Goal: Task Accomplishment & Management: Manage account settings

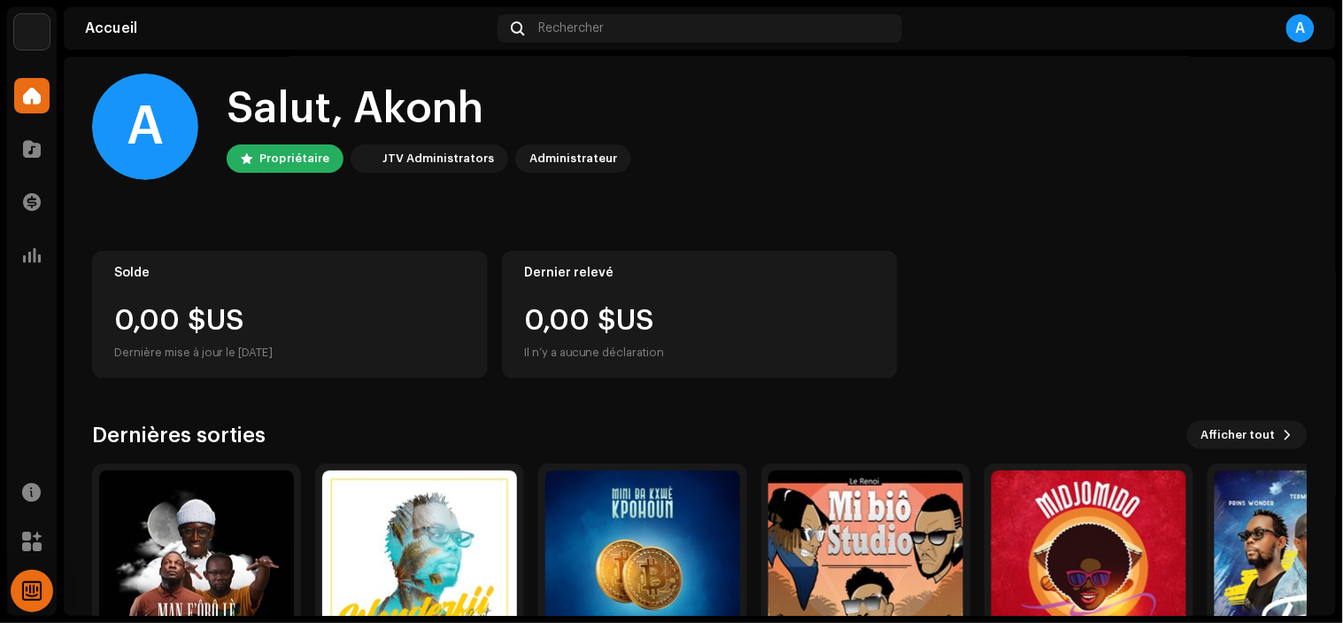
scroll to position [12, 0]
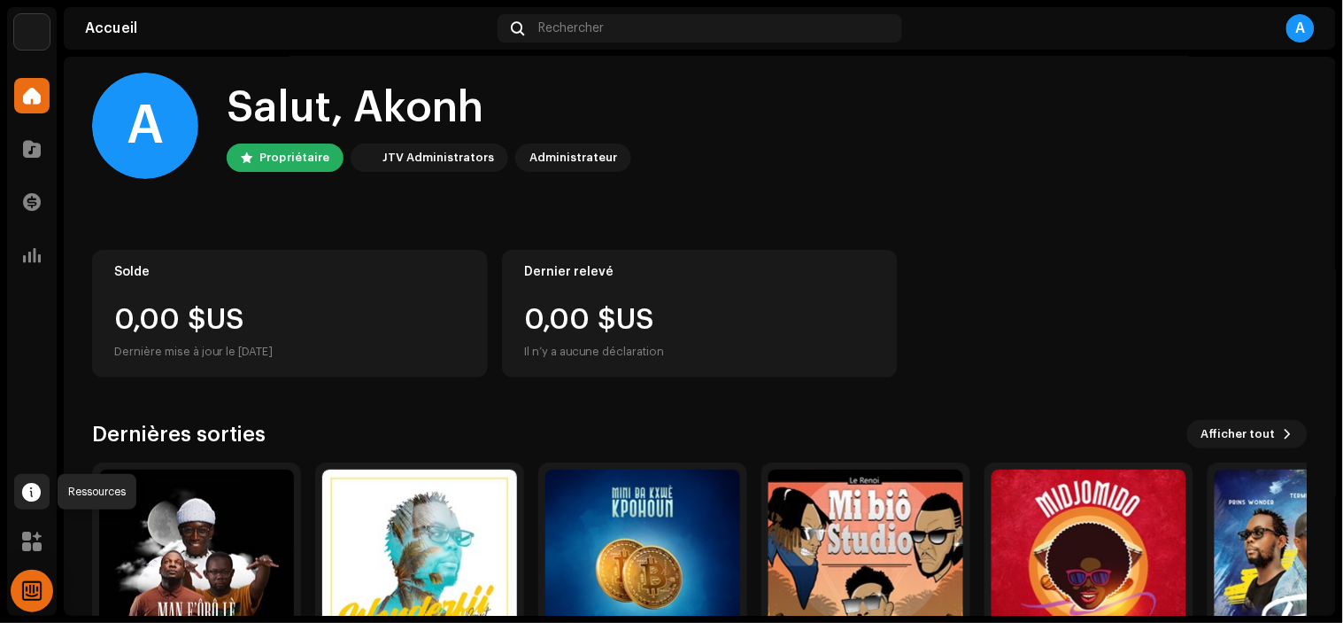
click at [42, 491] on div at bounding box center [31, 491] width 35 height 35
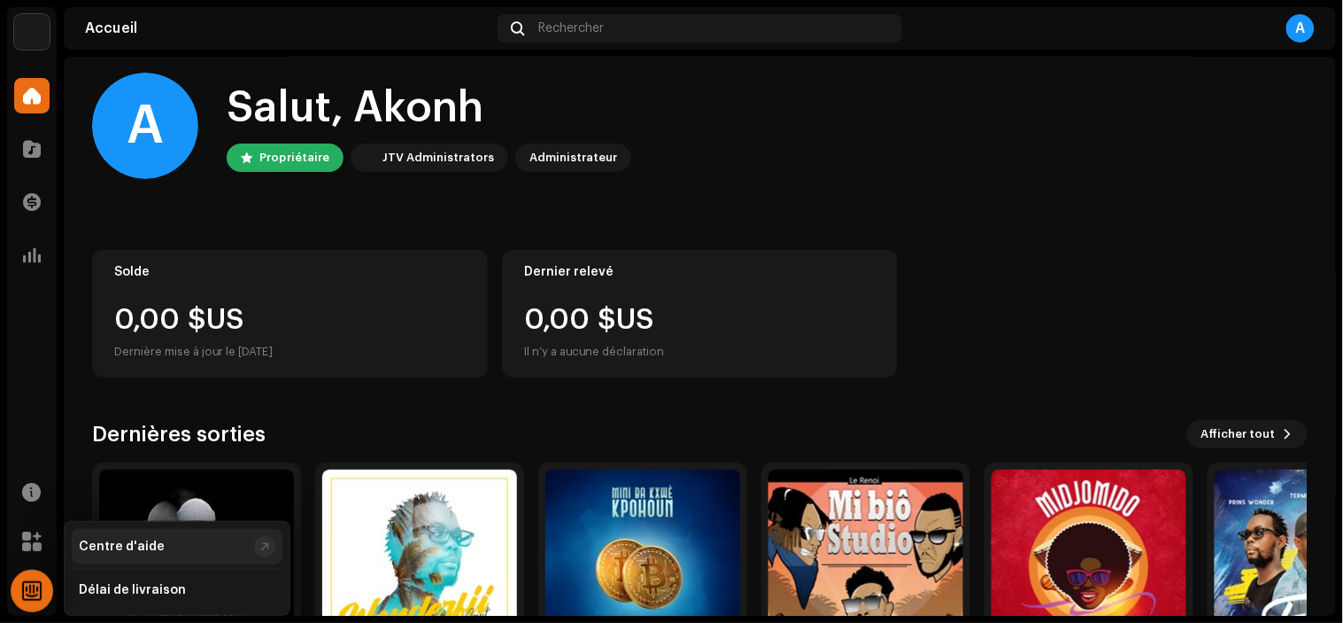
click at [144, 540] on div "Centre d'aide" at bounding box center [122, 546] width 86 height 14
click at [29, 251] on span at bounding box center [32, 255] width 18 height 14
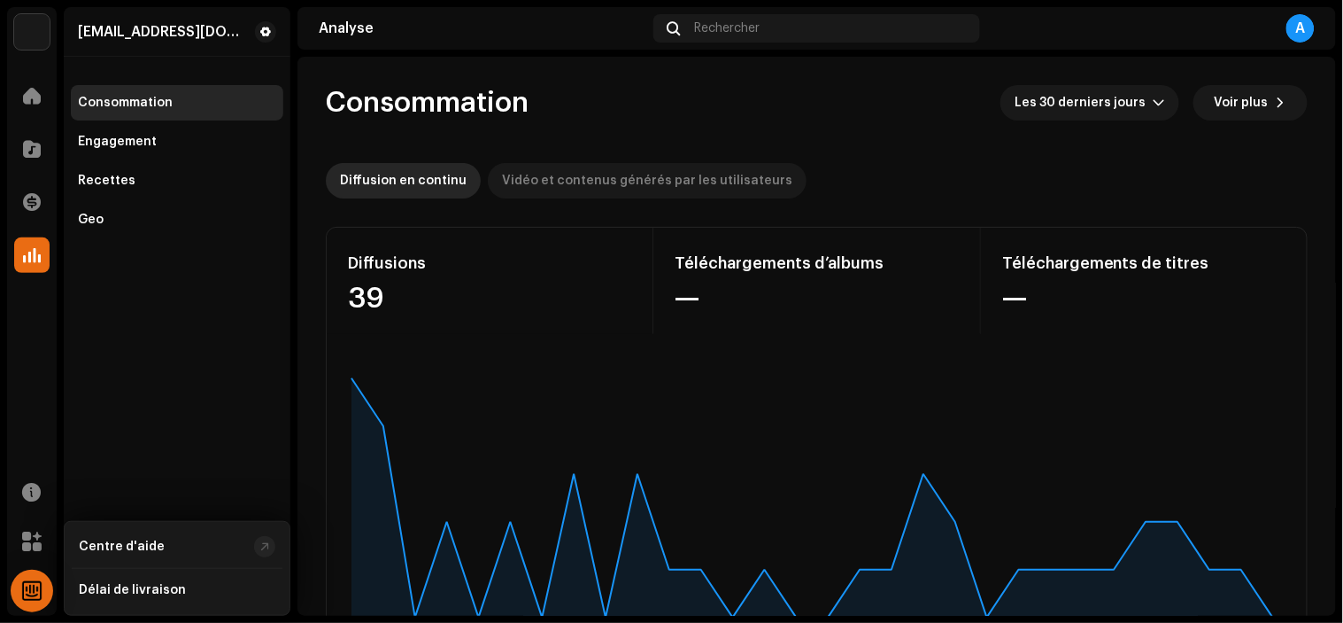
click at [588, 171] on div "Vidéo et contenus générés par les utilisateurs" at bounding box center [647, 180] width 290 height 35
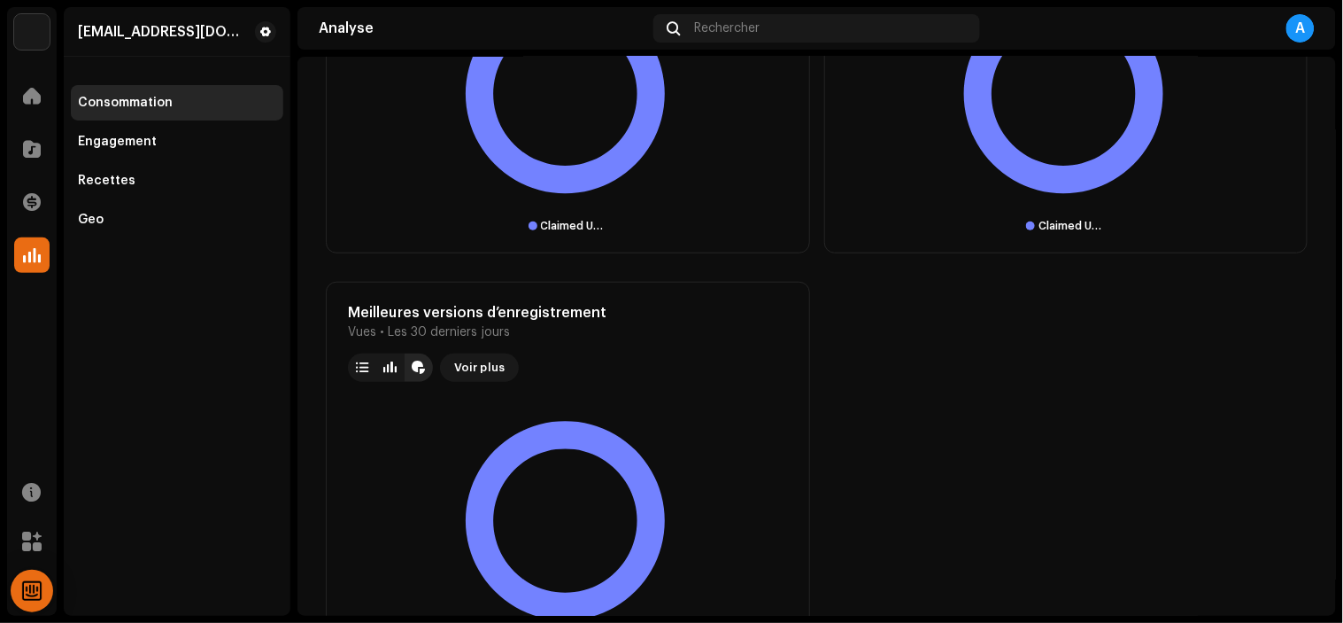
scroll to position [2004, 0]
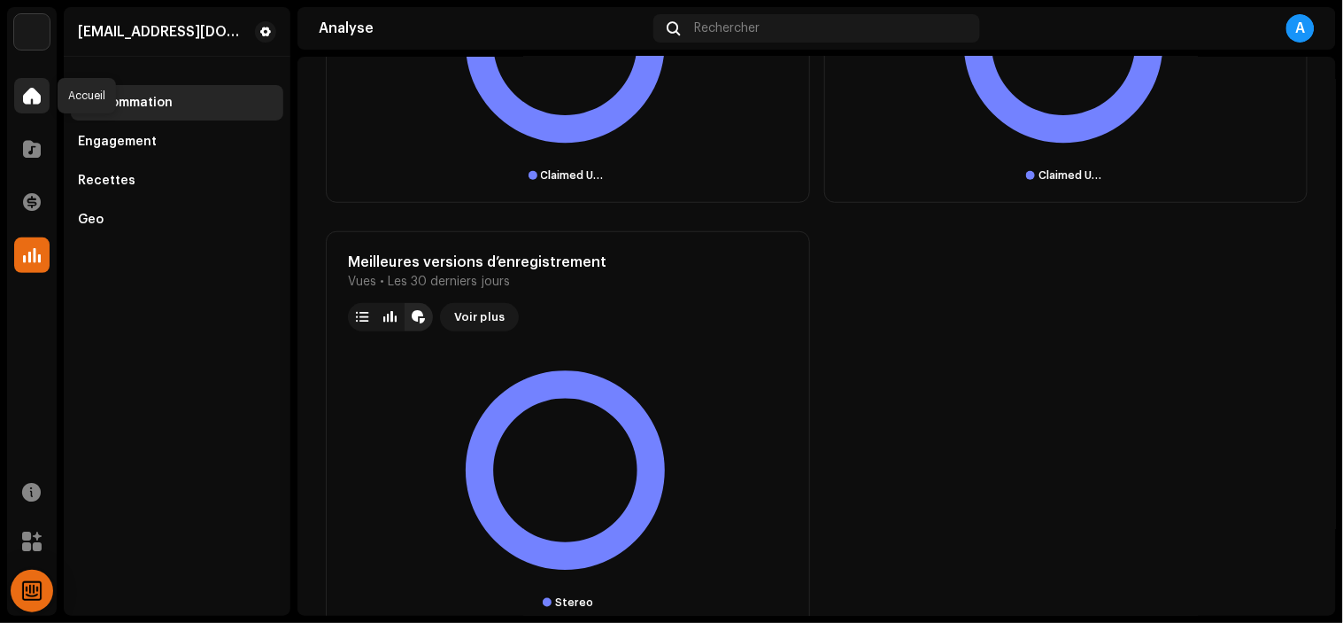
click at [32, 95] on span at bounding box center [32, 96] width 18 height 14
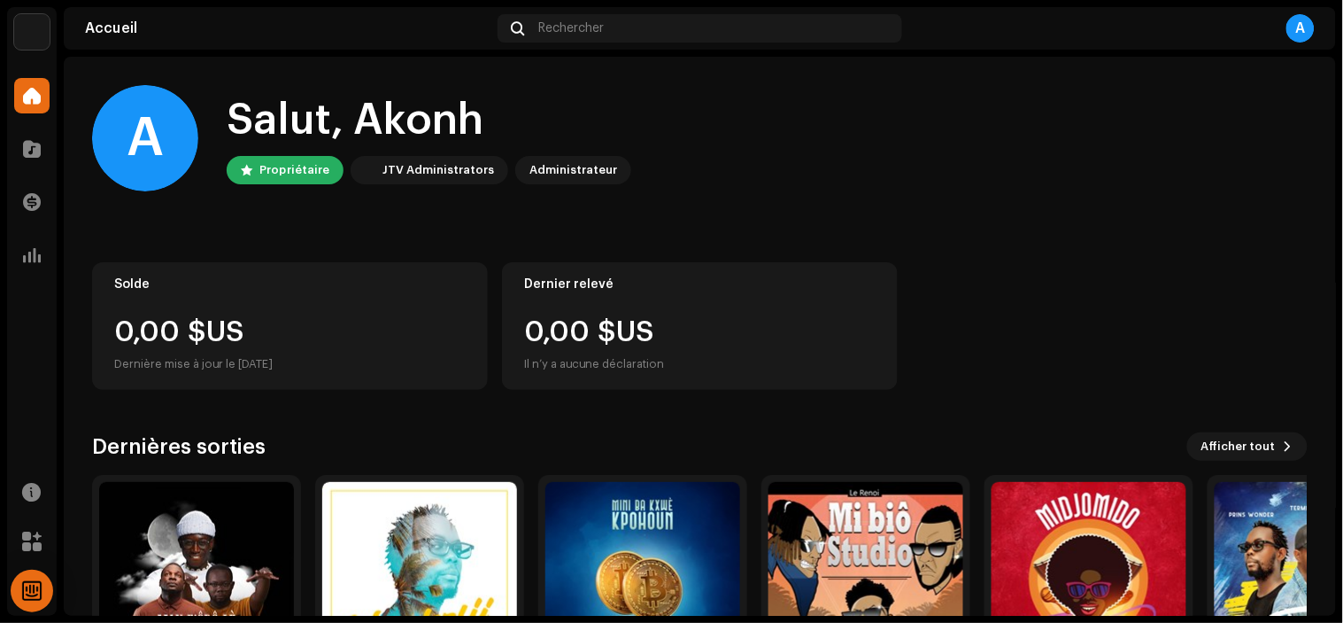
click at [32, 27] on img at bounding box center [31, 31] width 35 height 35
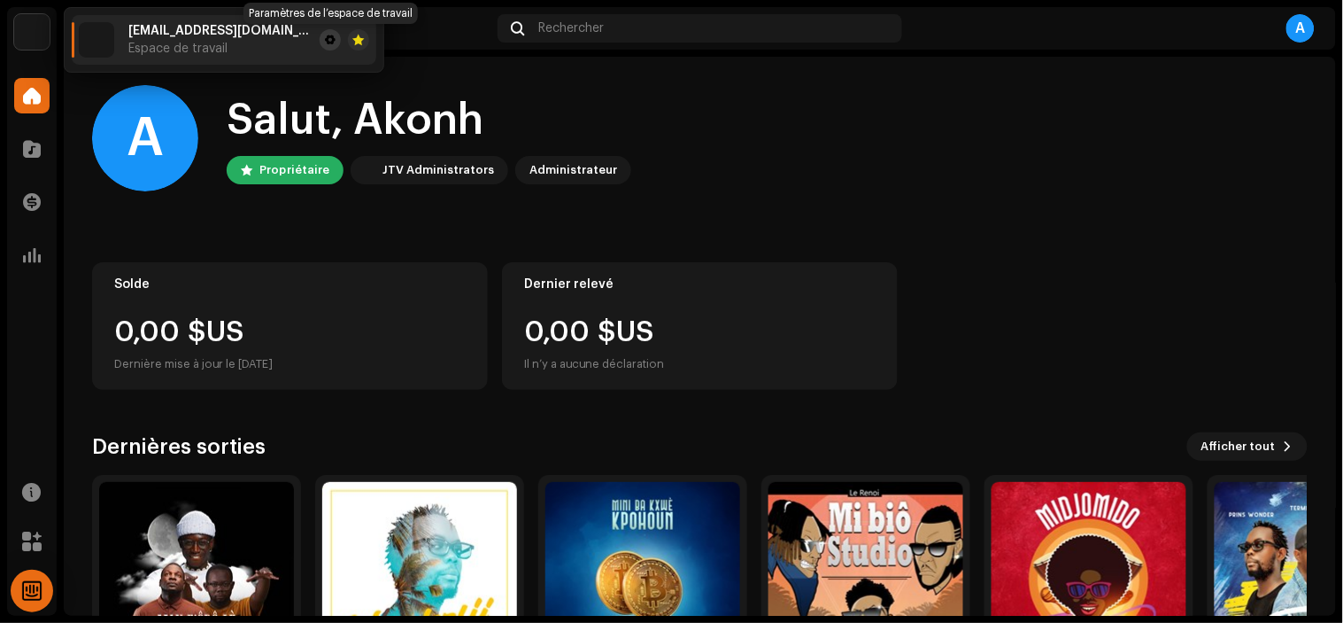
click at [325, 39] on span at bounding box center [330, 40] width 11 height 14
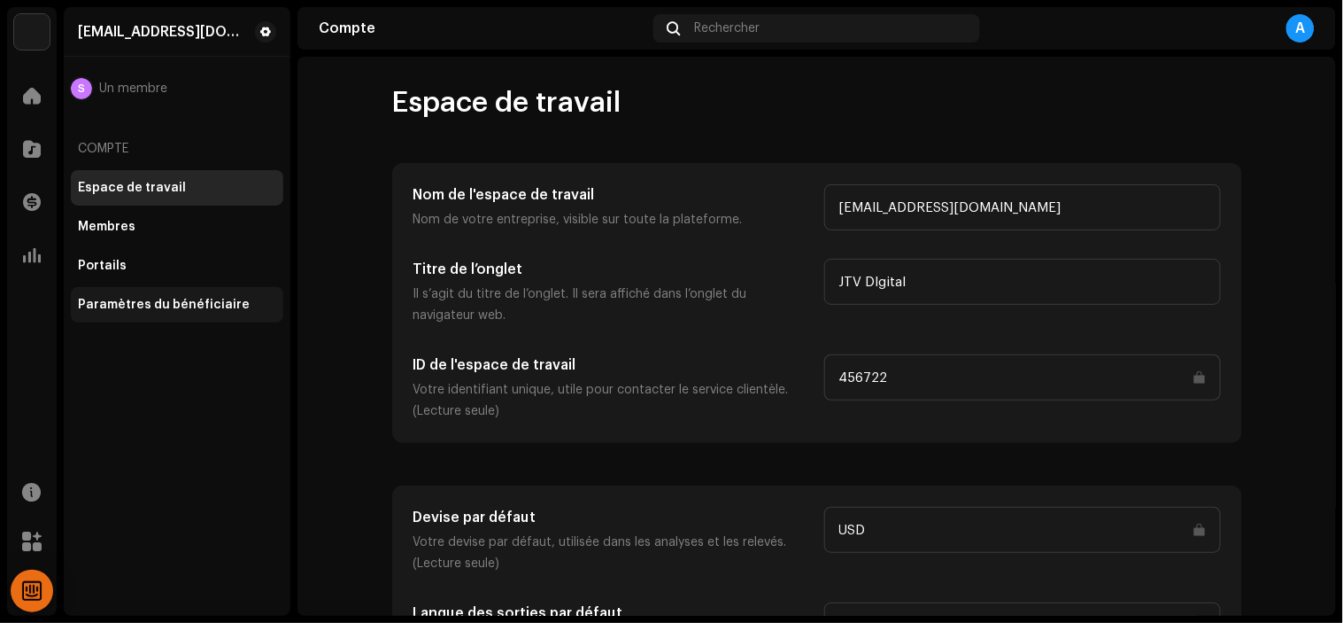
click at [140, 296] on div "Paramètres du bénéficiaire" at bounding box center [177, 304] width 213 height 35
